Goal: Task Accomplishment & Management: Use online tool/utility

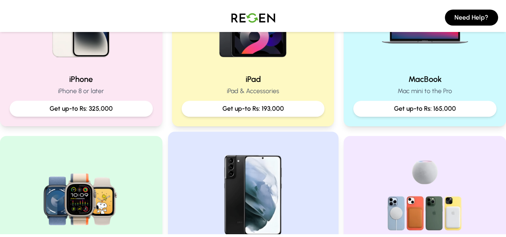
scroll to position [248, 0]
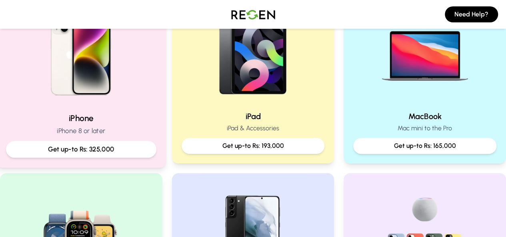
scroll to position [204, 0]
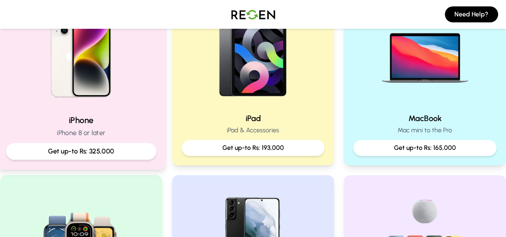
click at [122, 150] on p "Get up-to Rs: 325,000" at bounding box center [81, 151] width 137 height 10
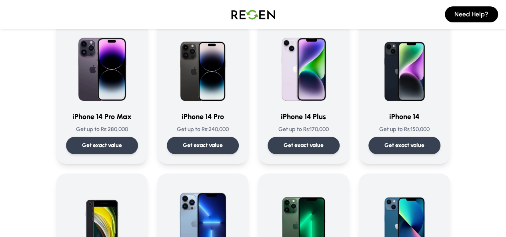
scroll to position [229, 0]
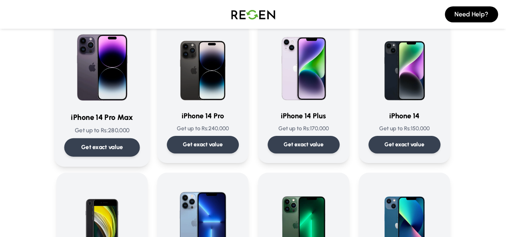
click at [90, 138] on div "Get exact value" at bounding box center [102, 147] width 76 height 18
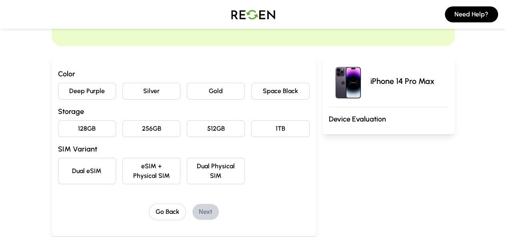
scroll to position [55, 0]
click at [58, 88] on button "Deep Purple" at bounding box center [87, 90] width 58 height 17
click at [62, 133] on button "128GB" at bounding box center [87, 128] width 58 height 17
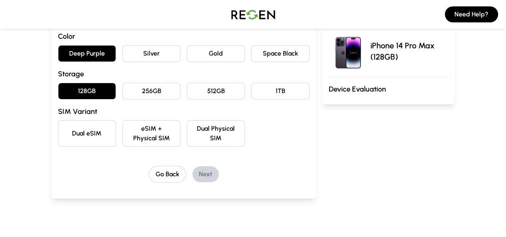
scroll to position [93, 0]
click at [134, 126] on button "eSIM + Physical SIM" at bounding box center [151, 133] width 58 height 26
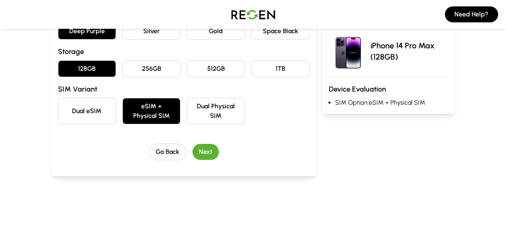
scroll to position [116, 0]
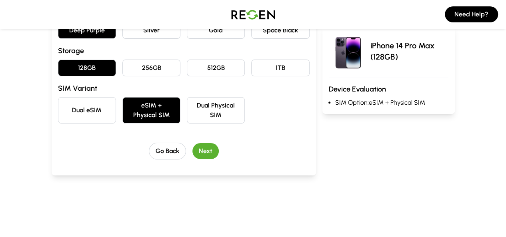
click at [192, 143] on button "Next" at bounding box center [205, 151] width 26 height 16
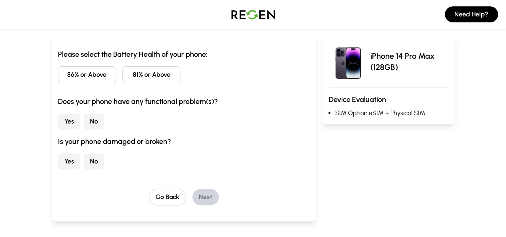
scroll to position [75, 0]
click at [58, 74] on button "86% or Above" at bounding box center [87, 74] width 58 height 17
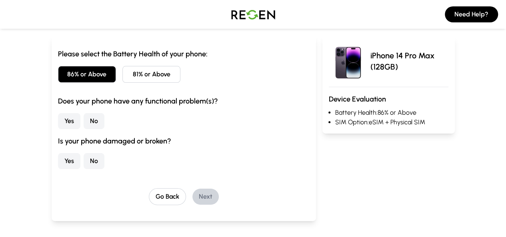
scroll to position [112, 0]
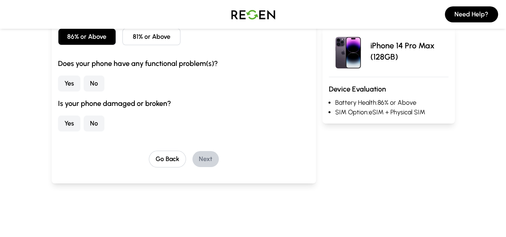
click at [84, 82] on button "No" at bounding box center [94, 84] width 21 height 16
click at [84, 125] on button "No" at bounding box center [94, 124] width 21 height 16
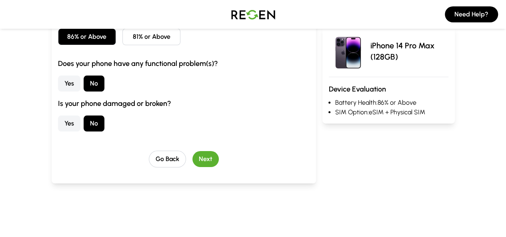
click at [192, 157] on button "Next" at bounding box center [205, 159] width 26 height 16
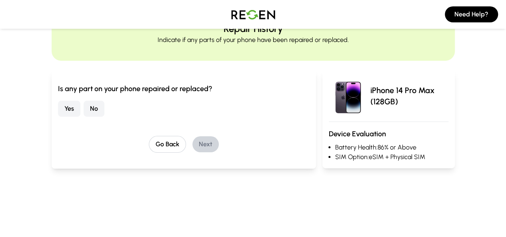
scroll to position [29, 0]
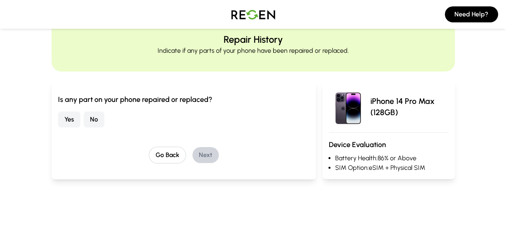
click at [58, 123] on button "Yes" at bounding box center [69, 120] width 22 height 16
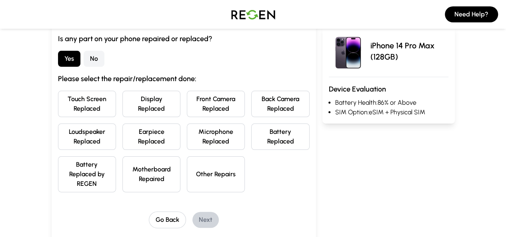
scroll to position [95, 0]
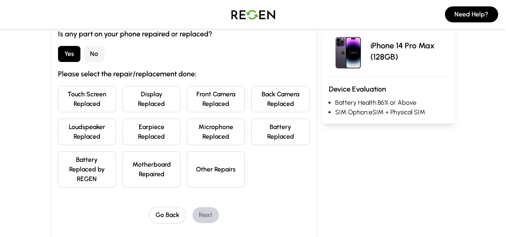
click at [222, 166] on button "Other Repairs" at bounding box center [216, 170] width 58 height 36
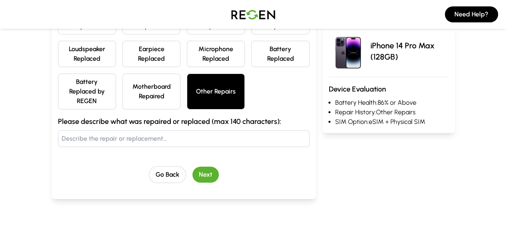
scroll to position [173, 0]
click at [145, 130] on input "text" at bounding box center [184, 138] width 252 height 17
type input "Sim Tray Replaced"
click at [192, 166] on button "Next" at bounding box center [205, 174] width 26 height 16
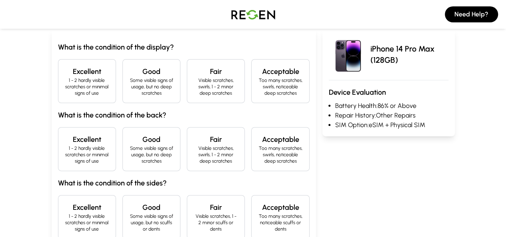
scroll to position [89, 0]
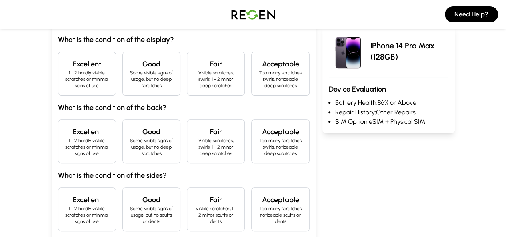
click at [65, 66] on h4 "Excellent" at bounding box center [87, 63] width 44 height 11
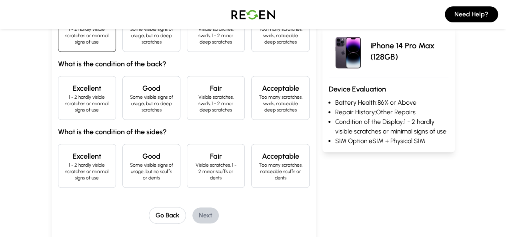
scroll to position [134, 0]
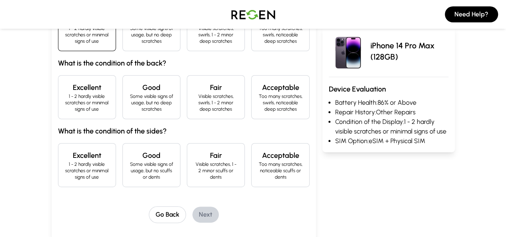
click at [59, 75] on div "Excellent 1 - 2 hardly visible scratches or minimal signs of use" at bounding box center [87, 97] width 58 height 44
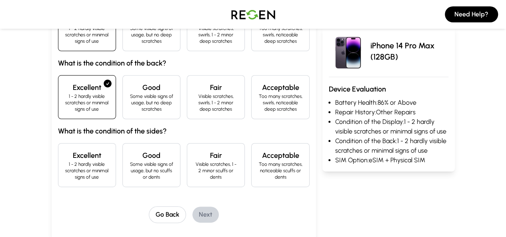
click at [65, 161] on p "1 - 2 hardly visible scratches or minimal signs of use" at bounding box center [87, 170] width 44 height 19
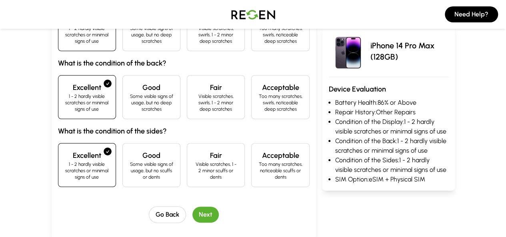
click at [195, 207] on button "Next" at bounding box center [205, 215] width 26 height 16
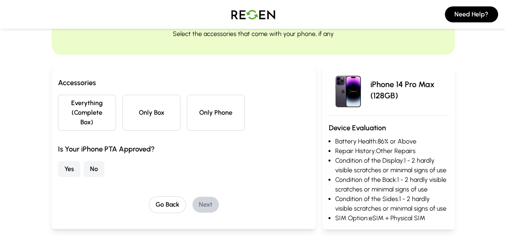
click at [63, 113] on button "Everything (Complete Box)" at bounding box center [87, 113] width 58 height 36
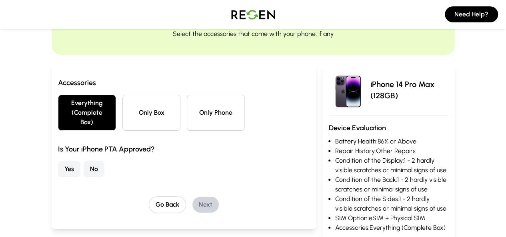
click at [84, 161] on button "No" at bounding box center [94, 169] width 21 height 16
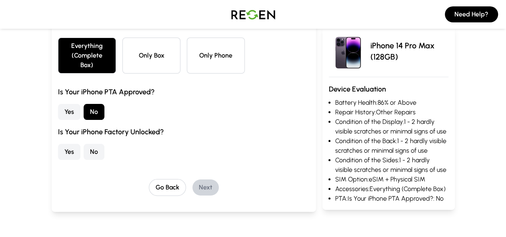
scroll to position [104, 0]
click at [58, 144] on button "Yes" at bounding box center [69, 152] width 22 height 16
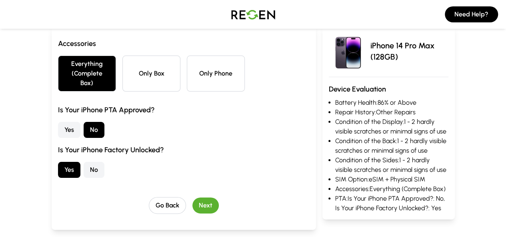
scroll to position [86, 0]
click at [193, 71] on button "Only Phone" at bounding box center [216, 73] width 58 height 36
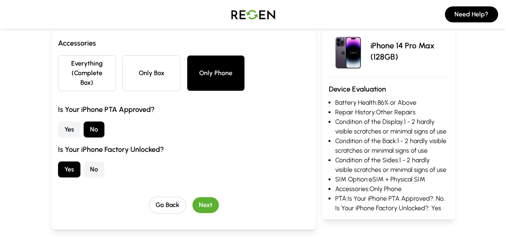
click at [192, 197] on button "Next" at bounding box center [205, 205] width 26 height 16
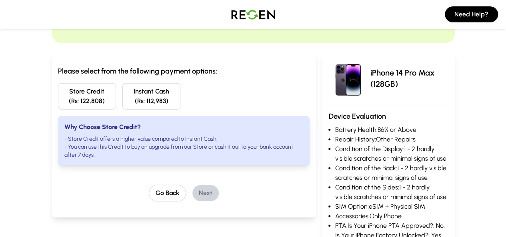
scroll to position [57, 0]
click at [146, 94] on button "Instant Cash (Rs: 112,983)" at bounding box center [151, 97] width 58 height 26
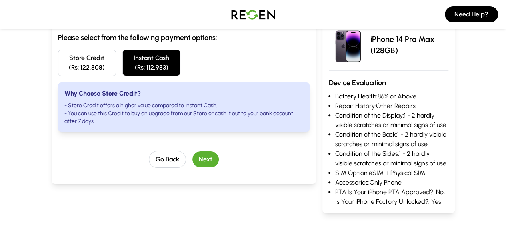
scroll to position [91, 0]
click at [192, 152] on button "Next" at bounding box center [205, 160] width 26 height 16
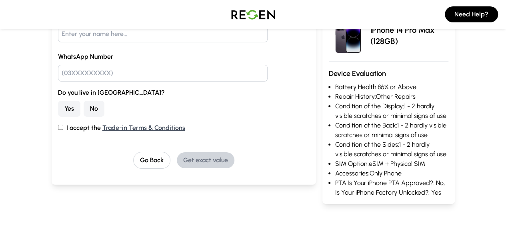
scroll to position [117, 0]
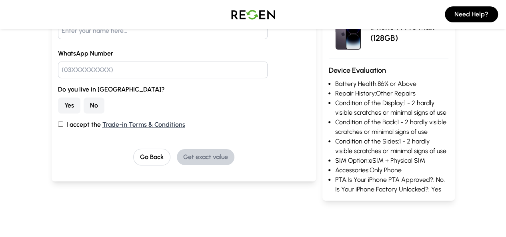
click at [84, 108] on button "No" at bounding box center [94, 106] width 21 height 16
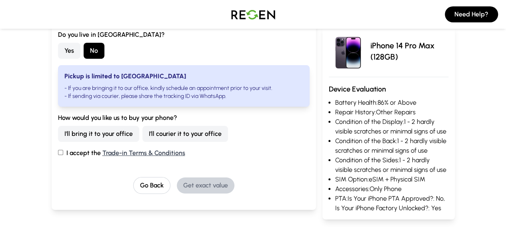
scroll to position [175, 0]
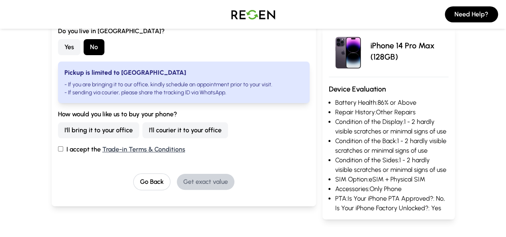
click at [151, 134] on button "I'll courier it to your office" at bounding box center [185, 130] width 86 height 16
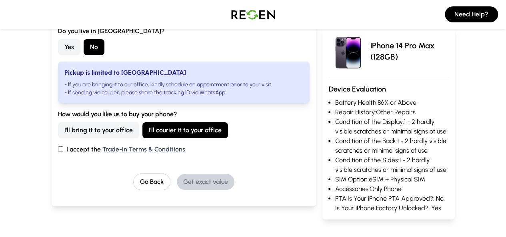
click at [58, 150] on label "I accept the Trade-in Terms & Conditions" at bounding box center [184, 150] width 252 height 10
click at [58, 150] on input "I accept the Trade-in Terms & Conditions" at bounding box center [60, 148] width 5 height 5
checkbox input "true"
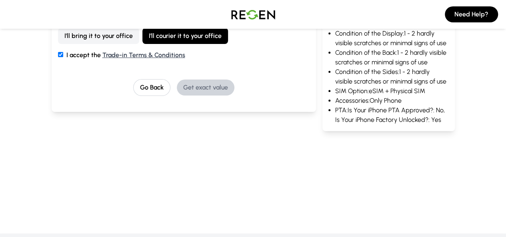
scroll to position [0, 0]
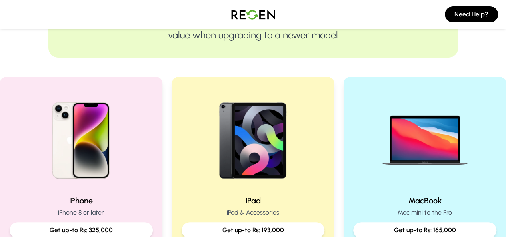
scroll to position [123, 0]
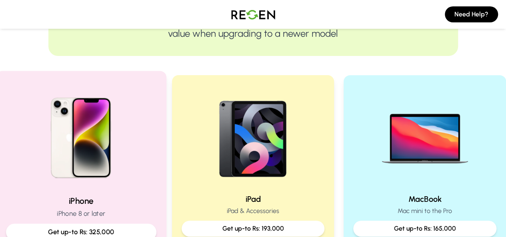
click at [70, 231] on p "Get up-to Rs: 325,000" at bounding box center [81, 232] width 137 height 10
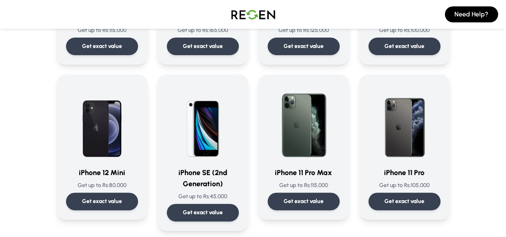
scroll to position [650, 0]
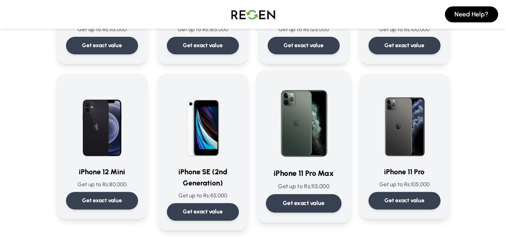
click at [318, 199] on p "Get exact value" at bounding box center [303, 203] width 42 height 8
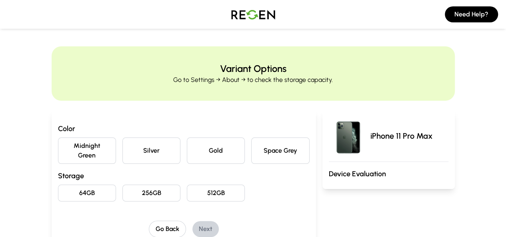
click at [282, 149] on button "Space Grey" at bounding box center [280, 151] width 58 height 26
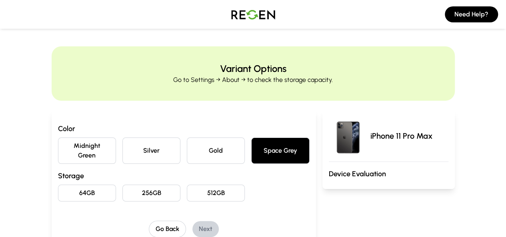
click at [135, 185] on button "256GB" at bounding box center [151, 193] width 58 height 17
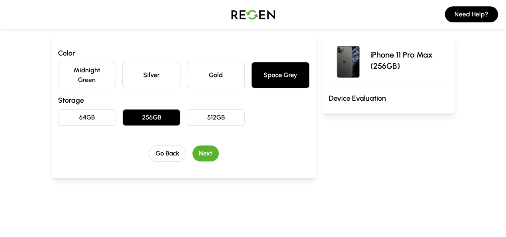
scroll to position [76, 0]
click at [194, 145] on button "Next" at bounding box center [205, 153] width 26 height 16
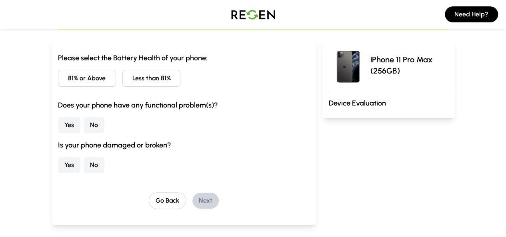
scroll to position [71, 0]
click at [131, 80] on button "Less than 81%" at bounding box center [151, 78] width 58 height 17
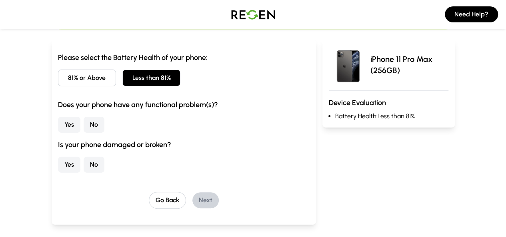
click at [84, 131] on button "No" at bounding box center [94, 125] width 21 height 16
click at [58, 160] on button "Yes" at bounding box center [69, 165] width 22 height 16
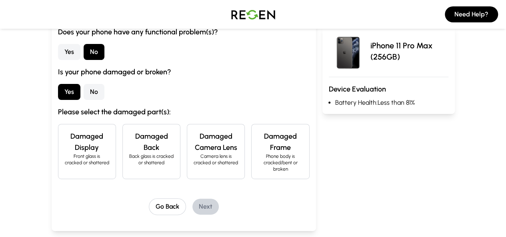
scroll to position [143, 0]
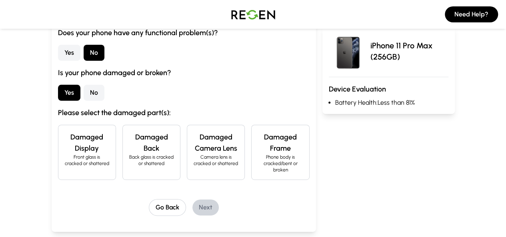
click at [142, 141] on h4 "Damaged Back" at bounding box center [151, 143] width 44 height 22
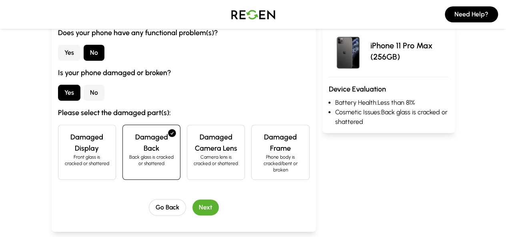
click at [198, 200] on button "Next" at bounding box center [205, 208] width 26 height 16
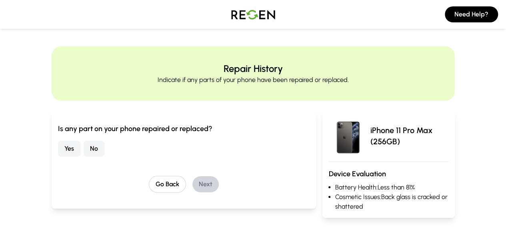
click at [84, 149] on button "No" at bounding box center [94, 149] width 21 height 16
click at [193, 184] on button "Next" at bounding box center [205, 184] width 26 height 16
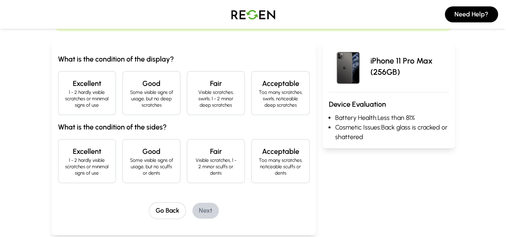
scroll to position [70, 0]
click at [66, 100] on p "1 - 2 hardly visible scratches or minimal signs of use" at bounding box center [87, 98] width 44 height 19
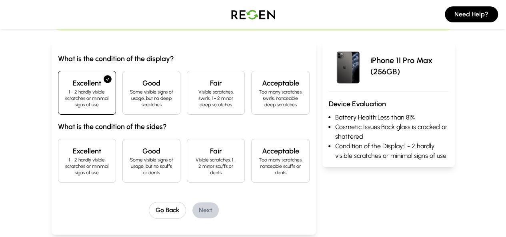
click at [215, 85] on h4 "Fair" at bounding box center [216, 83] width 44 height 11
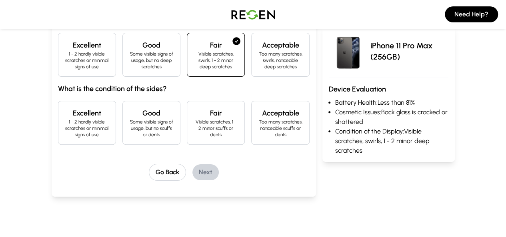
scroll to position [110, 0]
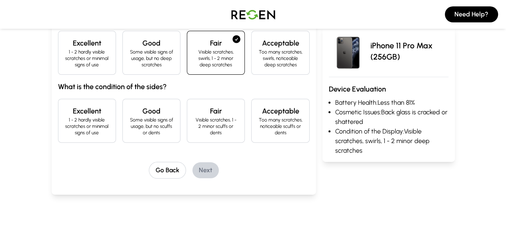
click at [129, 117] on p "Some visible signs of usage, but no scuffs or dents" at bounding box center [151, 126] width 44 height 19
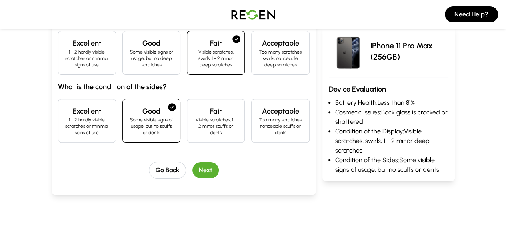
click at [192, 162] on button "Next" at bounding box center [205, 170] width 26 height 16
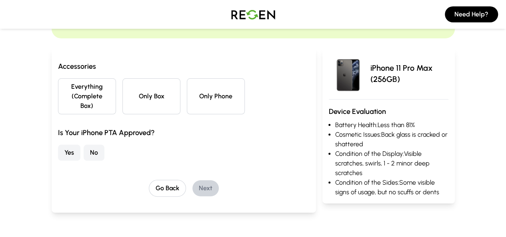
scroll to position [61, 0]
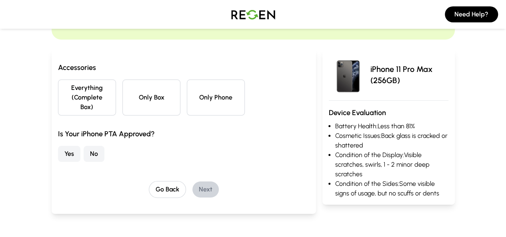
click at [128, 100] on button "Only Box" at bounding box center [151, 98] width 58 height 36
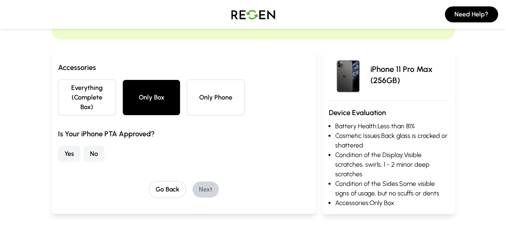
click at [198, 100] on button "Only Phone" at bounding box center [216, 98] width 58 height 36
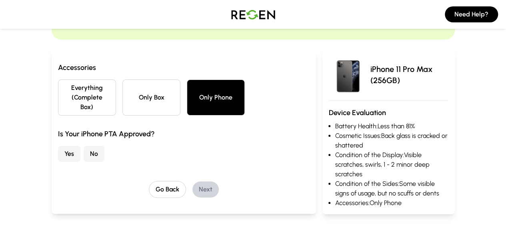
click at [126, 94] on button "Only Box" at bounding box center [151, 98] width 58 height 36
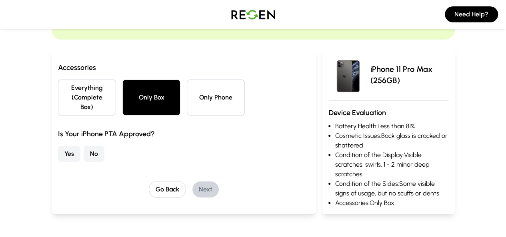
click at [84, 146] on button "No" at bounding box center [94, 154] width 21 height 16
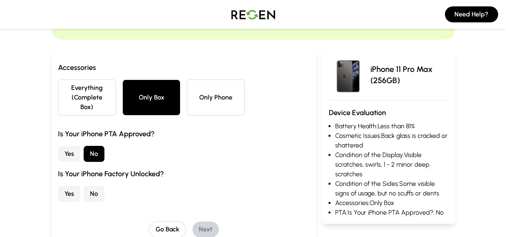
click at [58, 187] on button "Yes" at bounding box center [69, 194] width 22 height 16
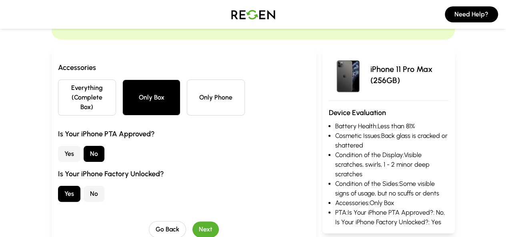
scroll to position [91, 0]
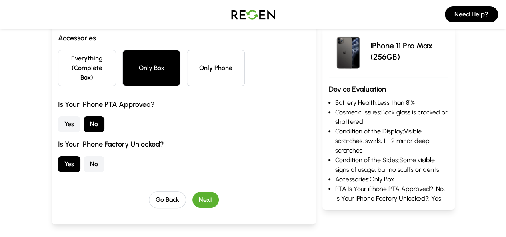
click at [192, 192] on button "Next" at bounding box center [205, 200] width 26 height 16
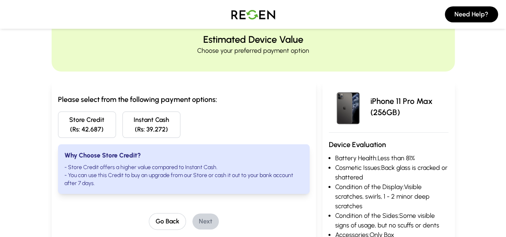
scroll to position [0, 0]
